Goal: Transaction & Acquisition: Purchase product/service

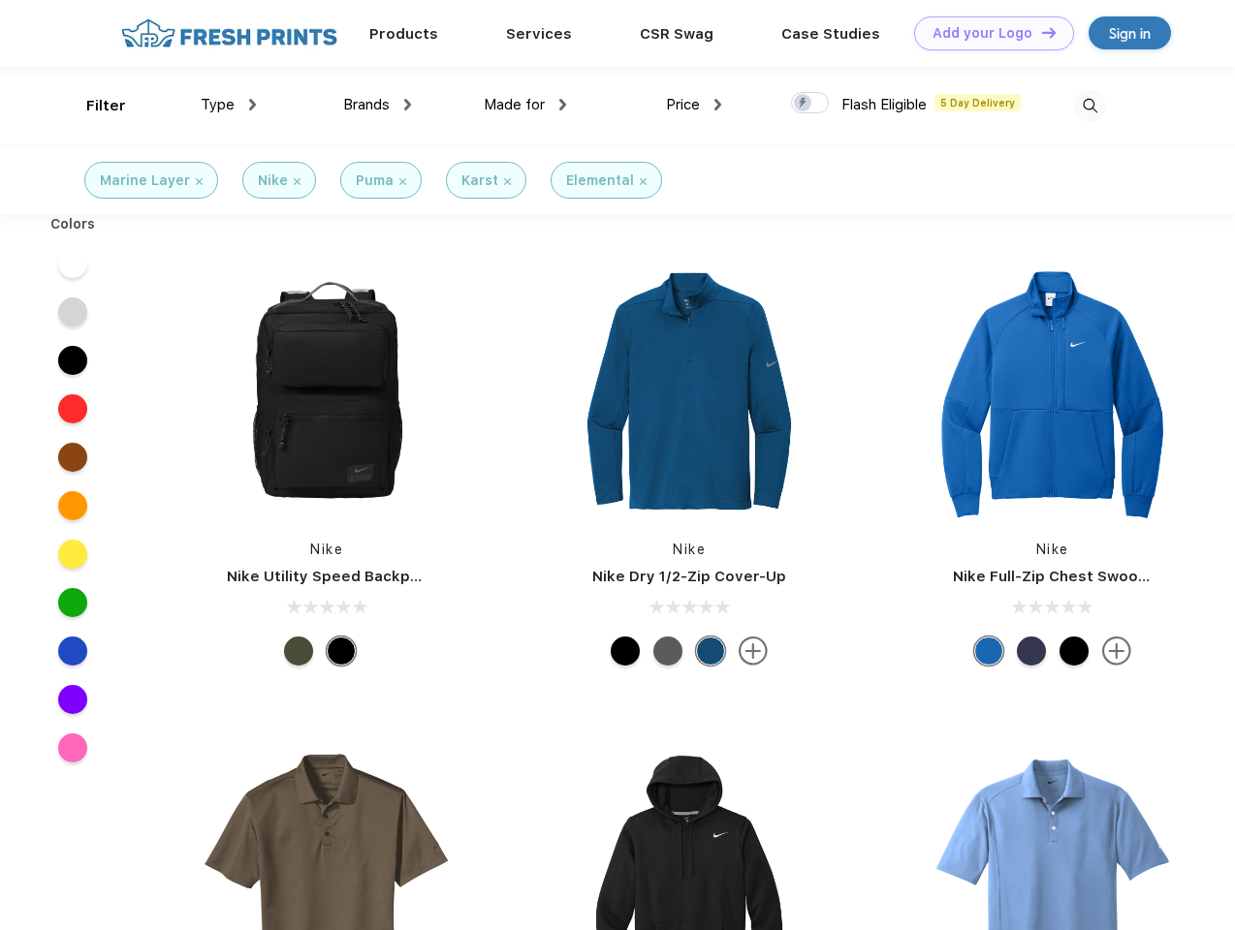
scroll to position [1, 0]
click at [987, 33] on link "Add your Logo Design Tool" at bounding box center [994, 33] width 160 height 34
click at [0, 0] on div "Design Tool" at bounding box center [0, 0] width 0 height 0
click at [1040, 32] on link "Add your Logo Design Tool" at bounding box center [994, 33] width 160 height 34
click at [93, 106] on div "Filter" at bounding box center [106, 106] width 40 height 22
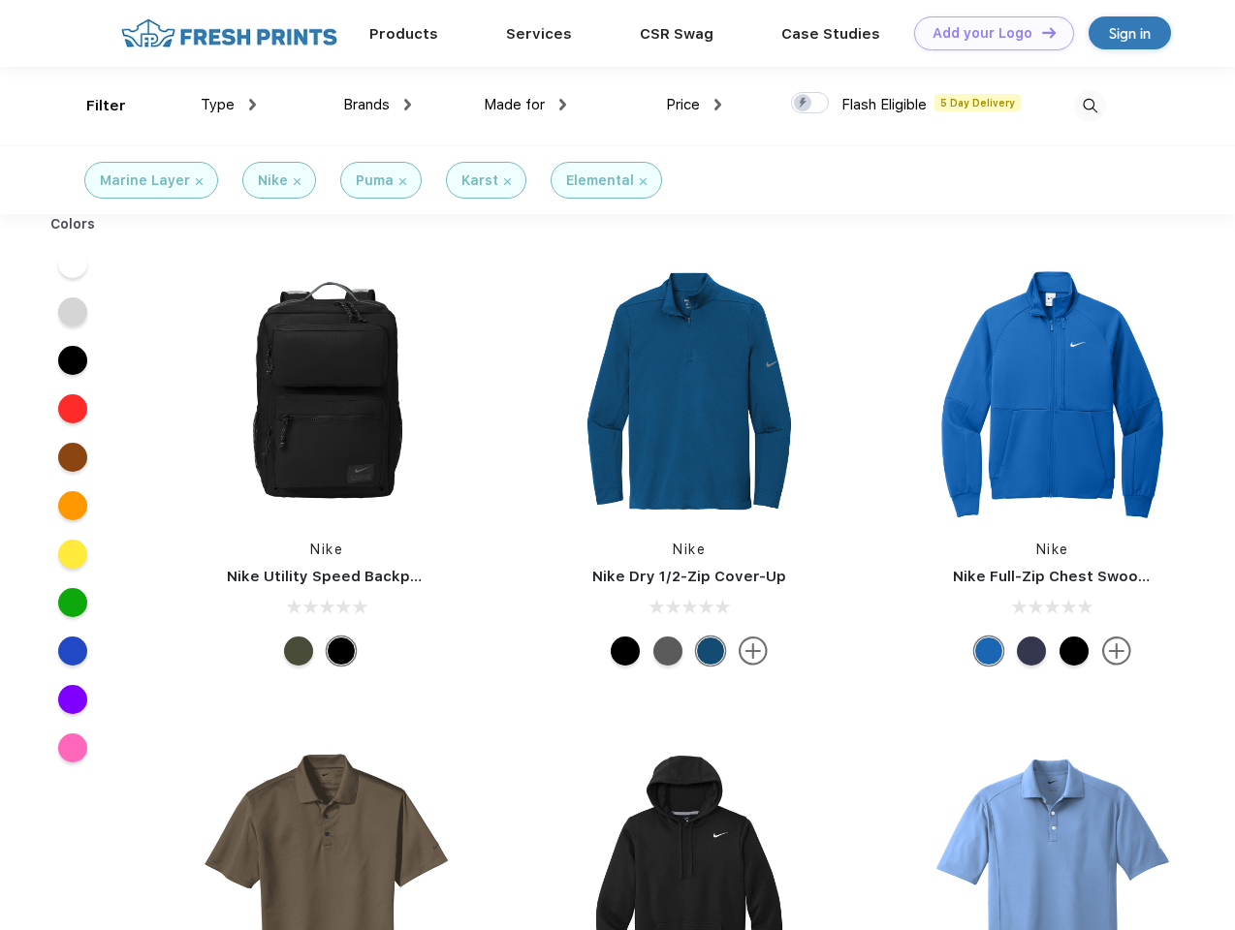
click at [229, 105] on span "Type" at bounding box center [218, 104] width 34 height 17
click at [377, 105] on span "Brands" at bounding box center [366, 104] width 47 height 17
click at [525, 105] on span "Made for" at bounding box center [514, 104] width 61 height 17
click at [694, 105] on span "Price" at bounding box center [683, 104] width 34 height 17
click at [810, 104] on div at bounding box center [810, 102] width 38 height 21
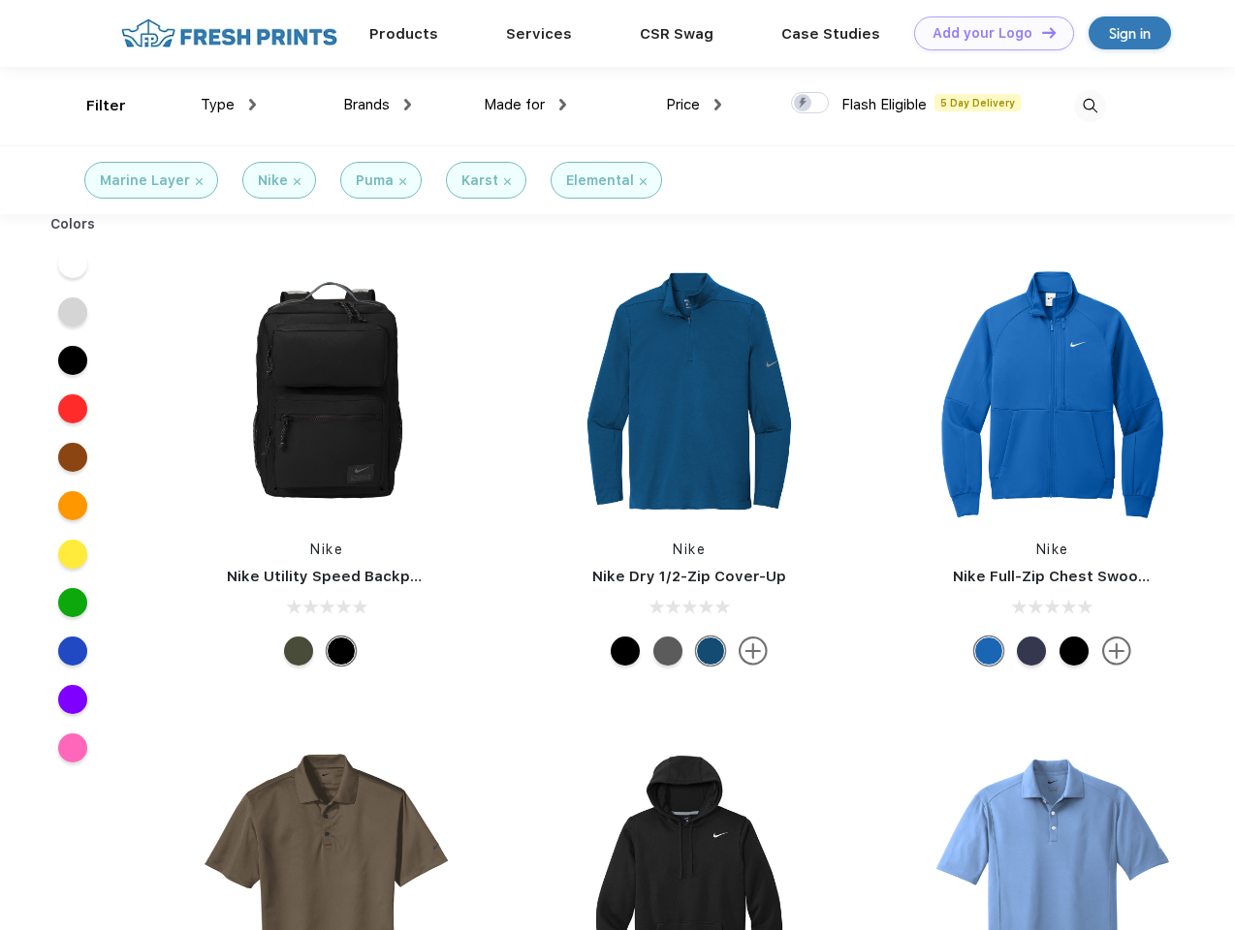
click at [803, 104] on input "checkbox" at bounding box center [797, 97] width 13 height 13
click at [1089, 106] on img at bounding box center [1090, 106] width 32 height 32
